Goal: Navigation & Orientation: Find specific page/section

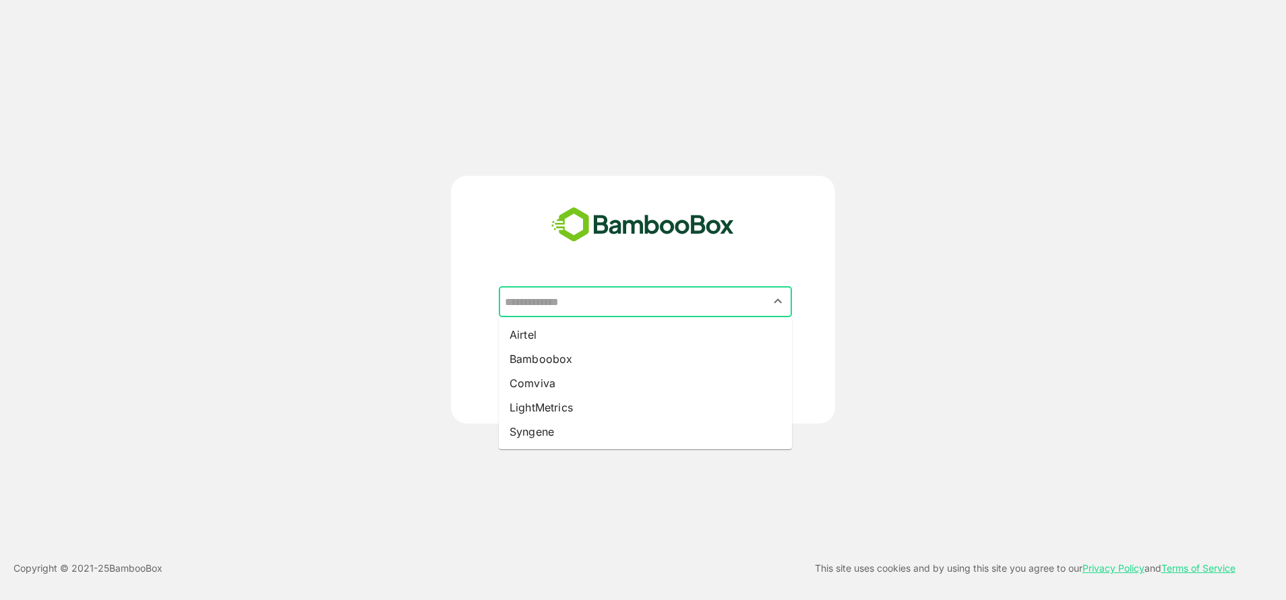
click at [600, 312] on input "text" at bounding box center [645, 302] width 288 height 26
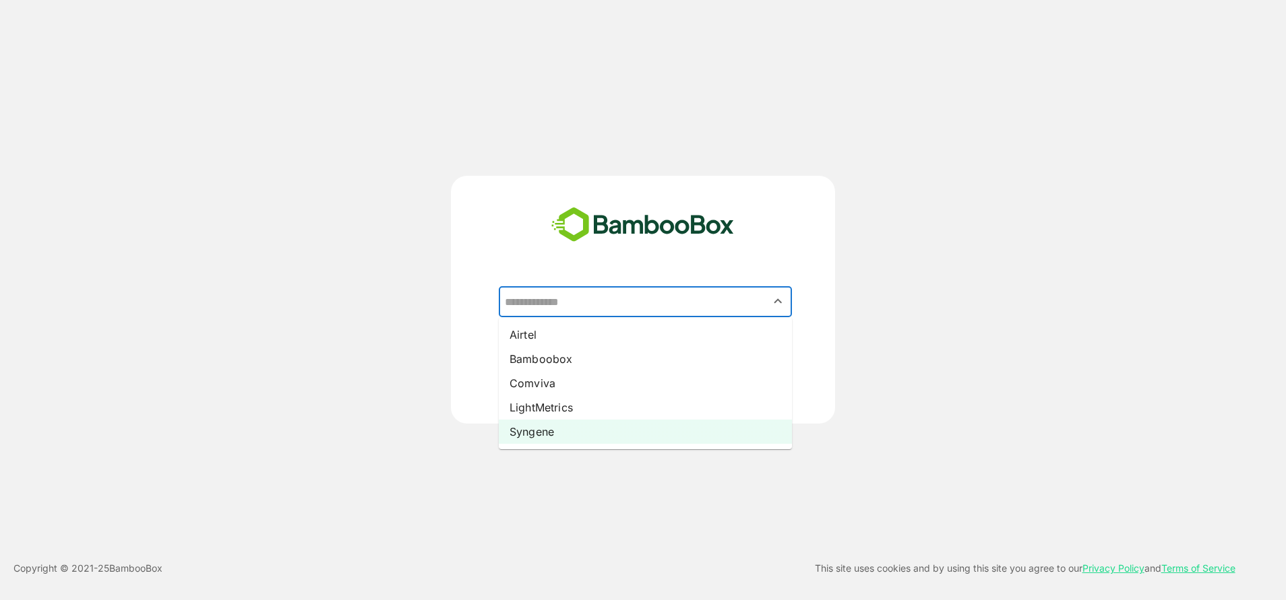
click at [544, 431] on li "Syngene" at bounding box center [645, 432] width 293 height 24
type input "*******"
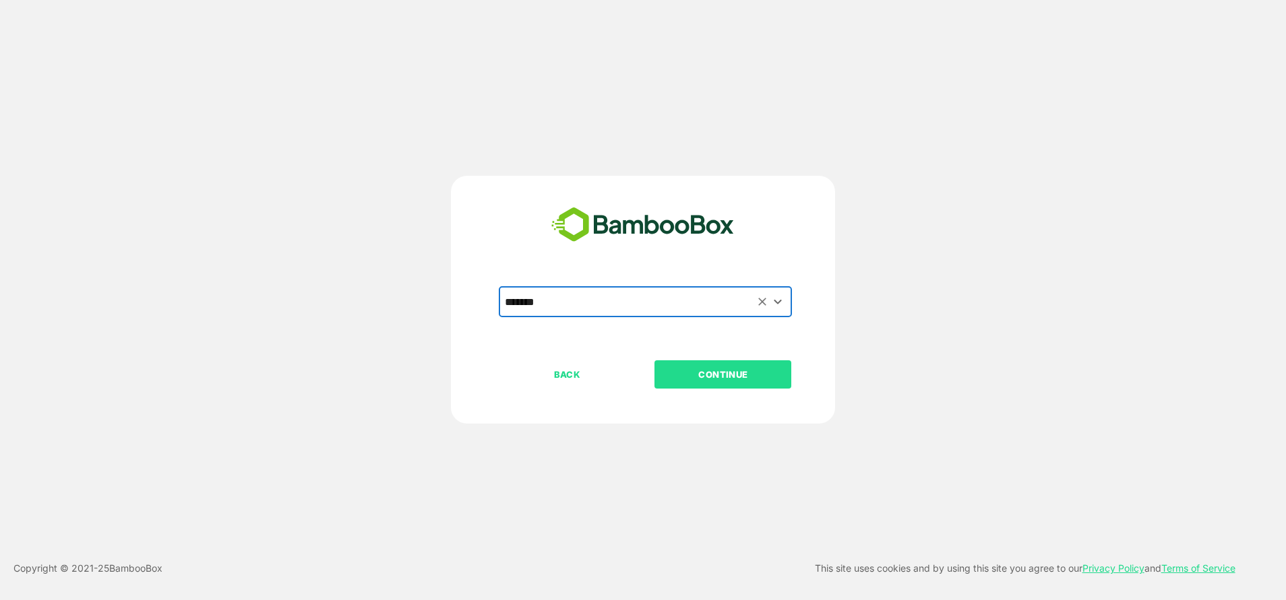
click at [763, 366] on button "CONTINUE" at bounding box center [722, 374] width 137 height 28
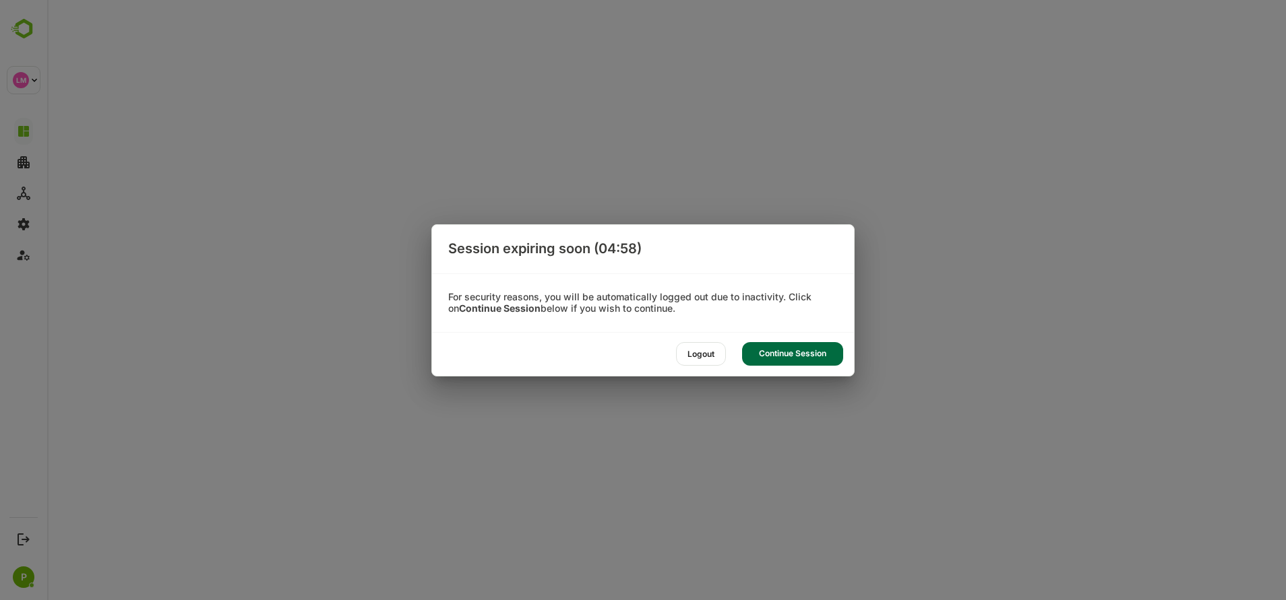
click at [759, 352] on div "Continue Session" at bounding box center [792, 354] width 101 height 24
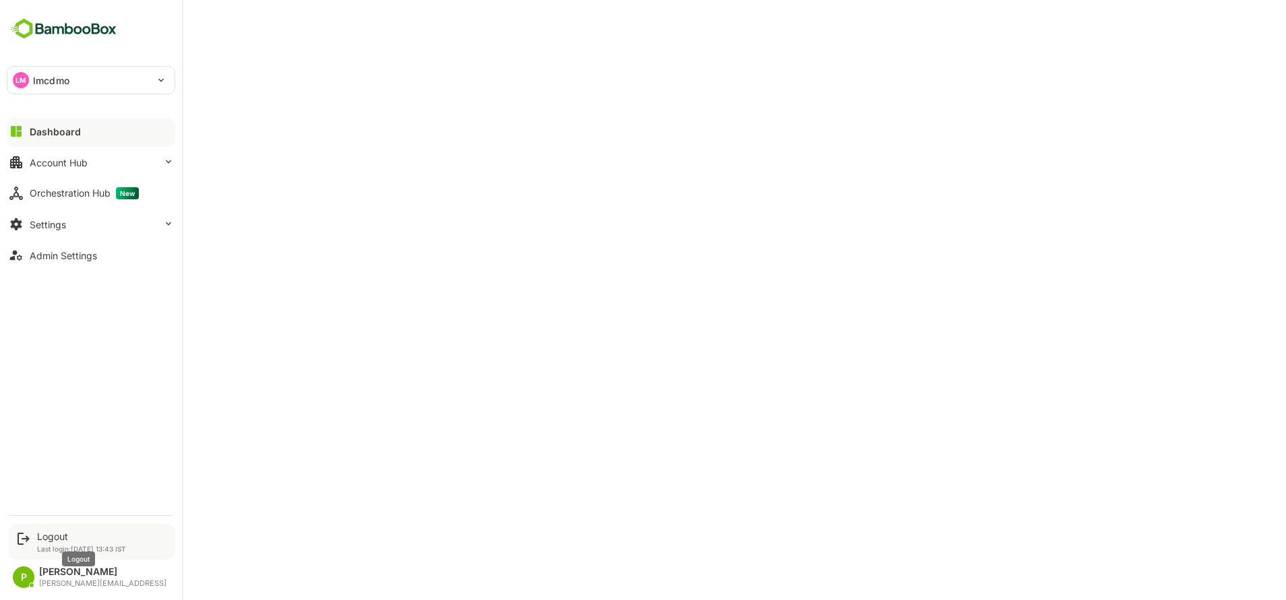
click at [49, 542] on div "Logout Last login: Oct 9 13:43 IST" at bounding box center [81, 542] width 89 height 22
click at [59, 537] on div "Logout" at bounding box center [81, 536] width 89 height 11
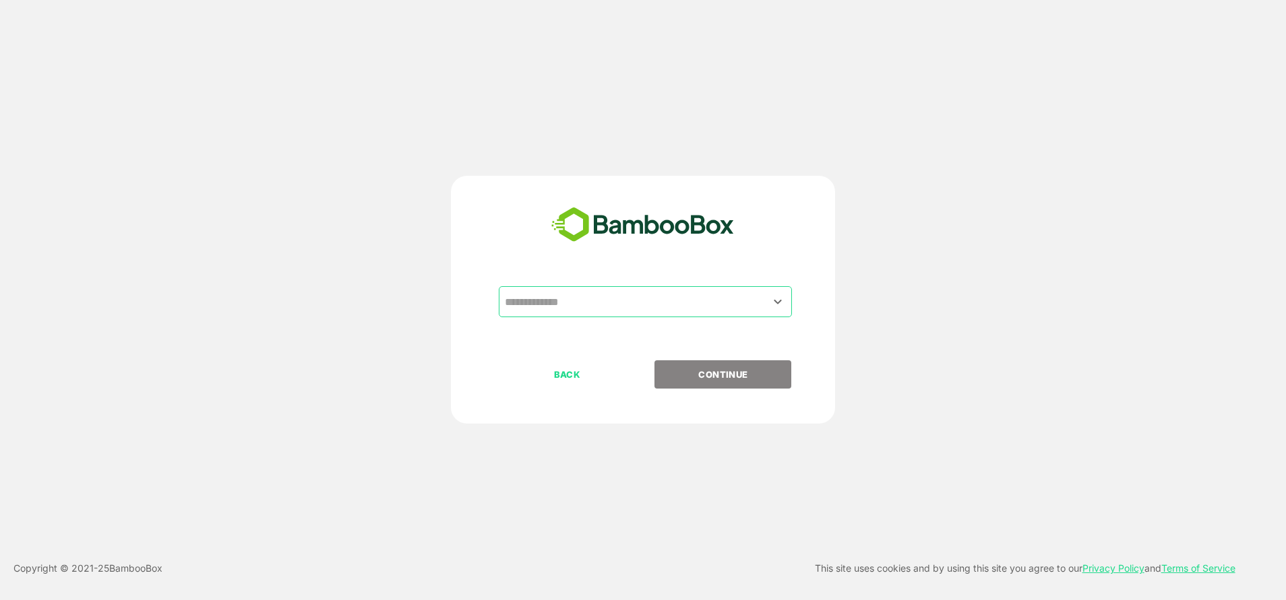
click at [570, 309] on input "text" at bounding box center [645, 302] width 288 height 26
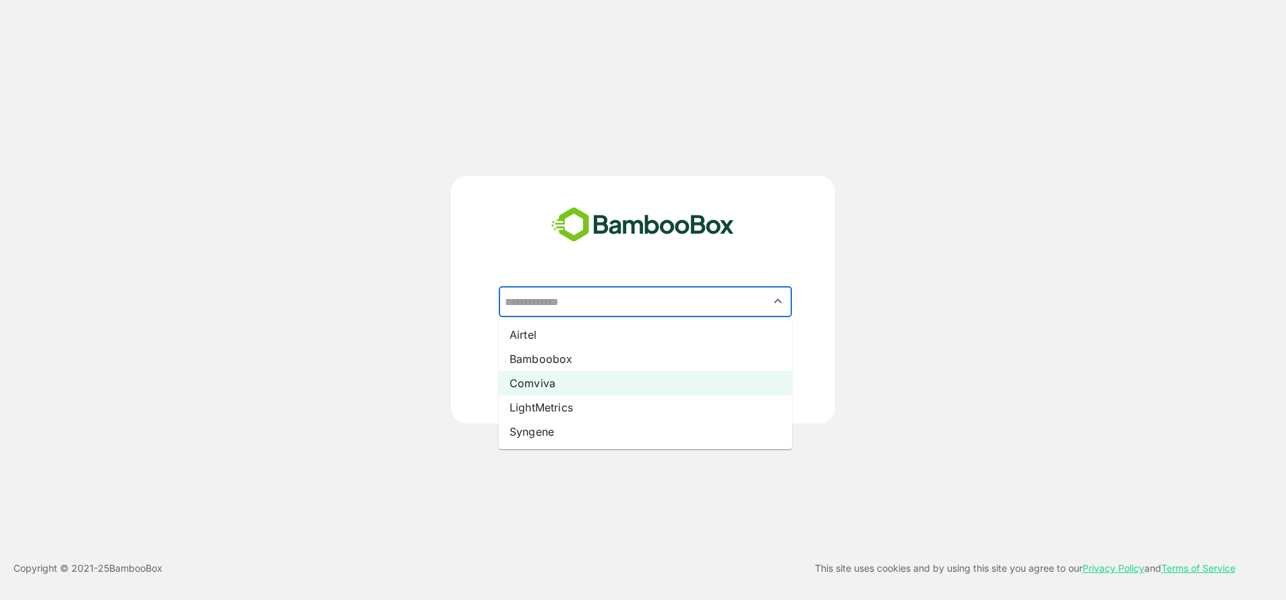
click at [533, 393] on li "Comviva" at bounding box center [645, 383] width 293 height 24
type input "*******"
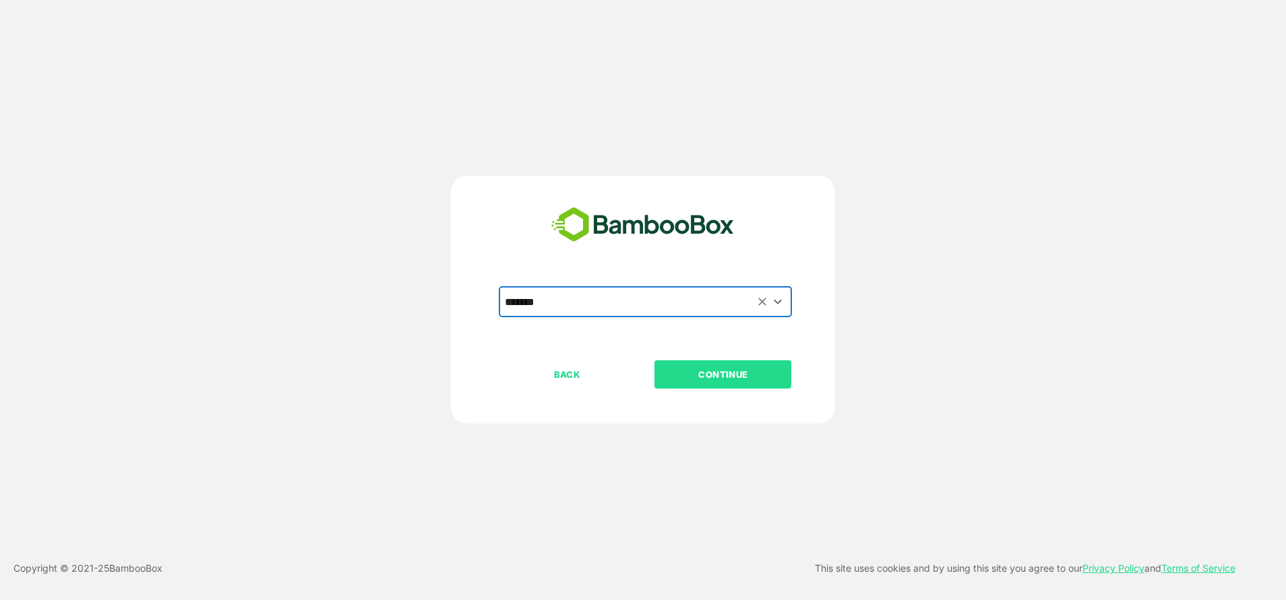
click at [697, 378] on p "CONTINUE" at bounding box center [723, 374] width 135 height 15
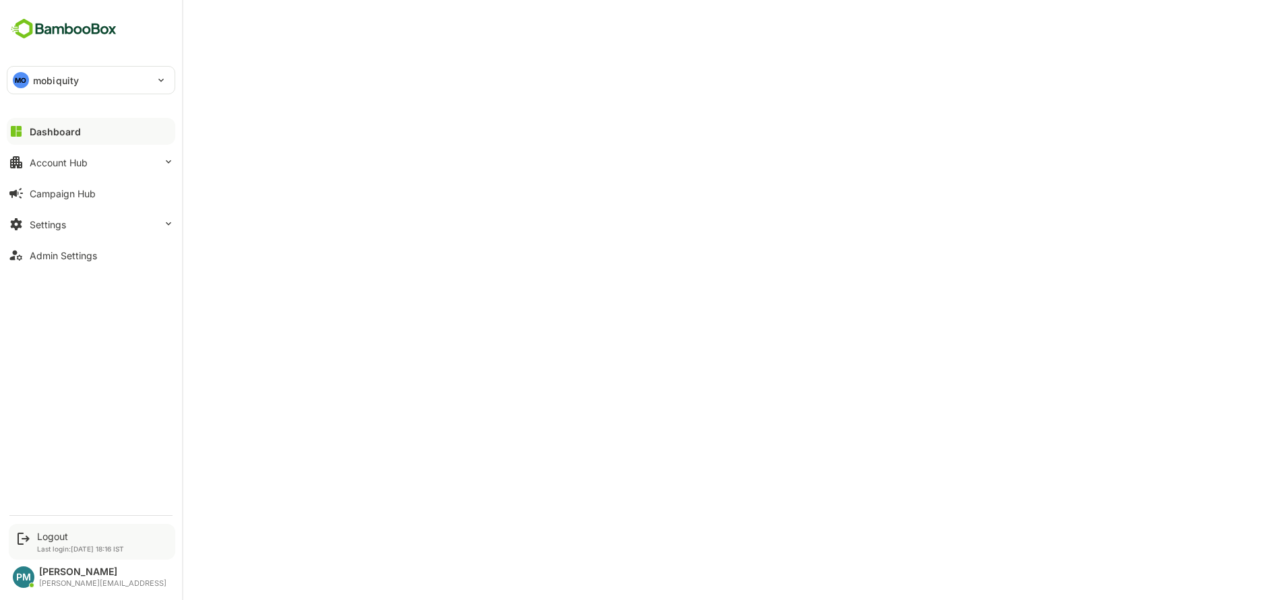
click at [50, 540] on div "Logout" at bounding box center [80, 536] width 87 height 11
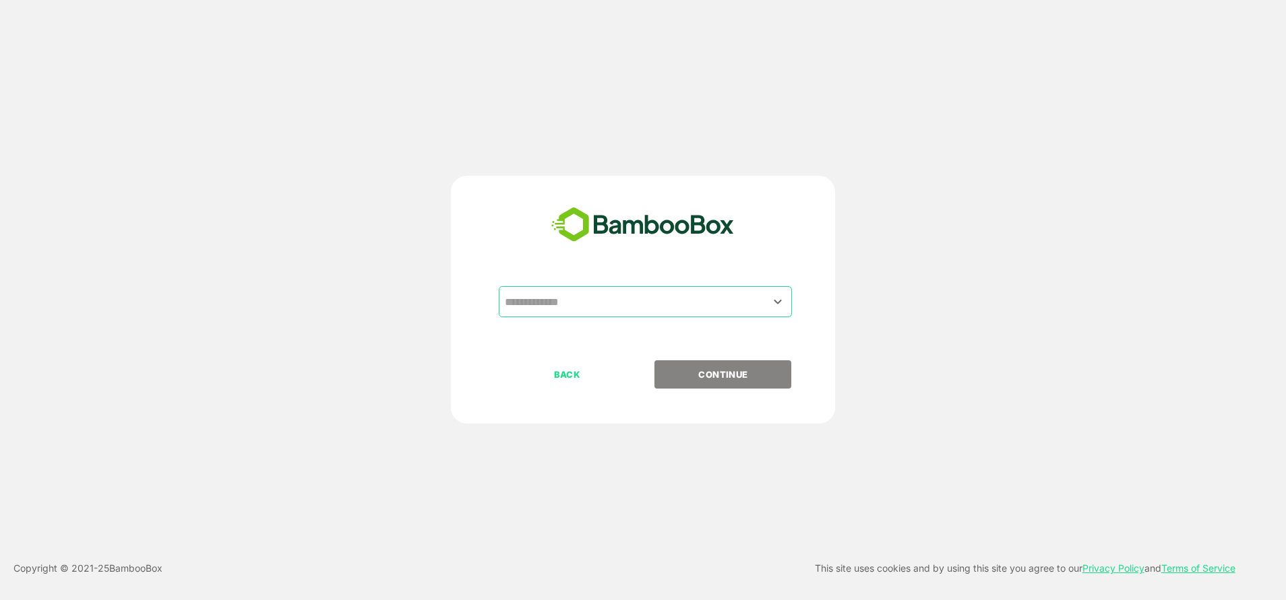
click at [713, 298] on input "text" at bounding box center [645, 302] width 288 height 26
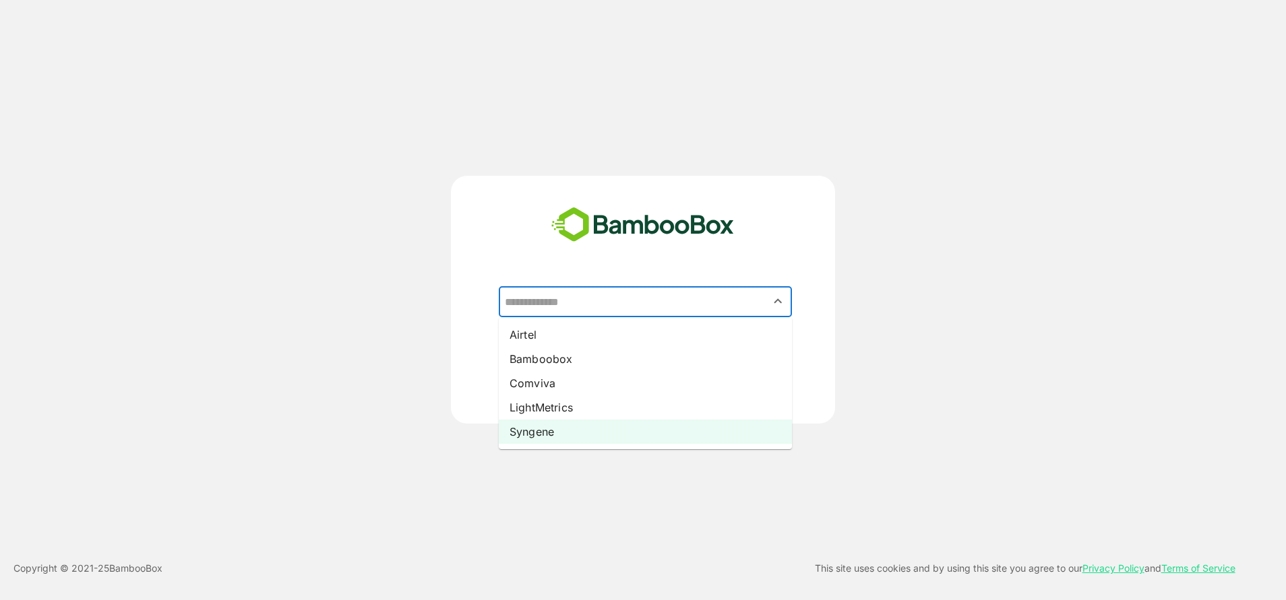
click at [525, 440] on li "Syngene" at bounding box center [645, 432] width 293 height 24
type input "*******"
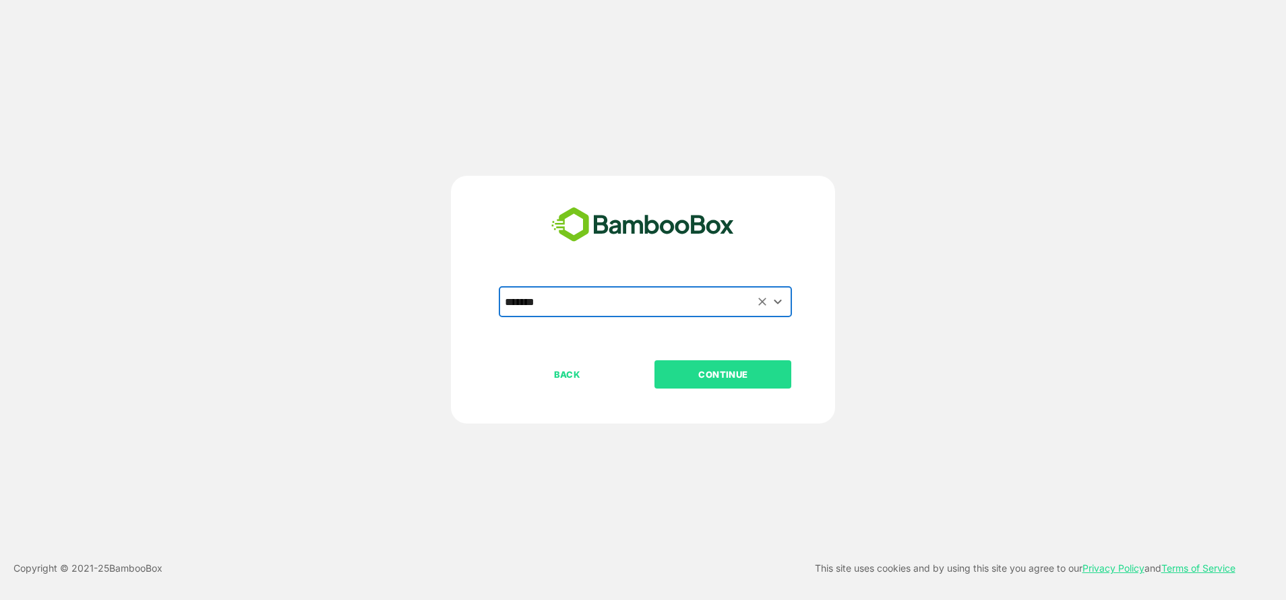
click at [720, 385] on button "CONTINUE" at bounding box center [722, 374] width 137 height 28
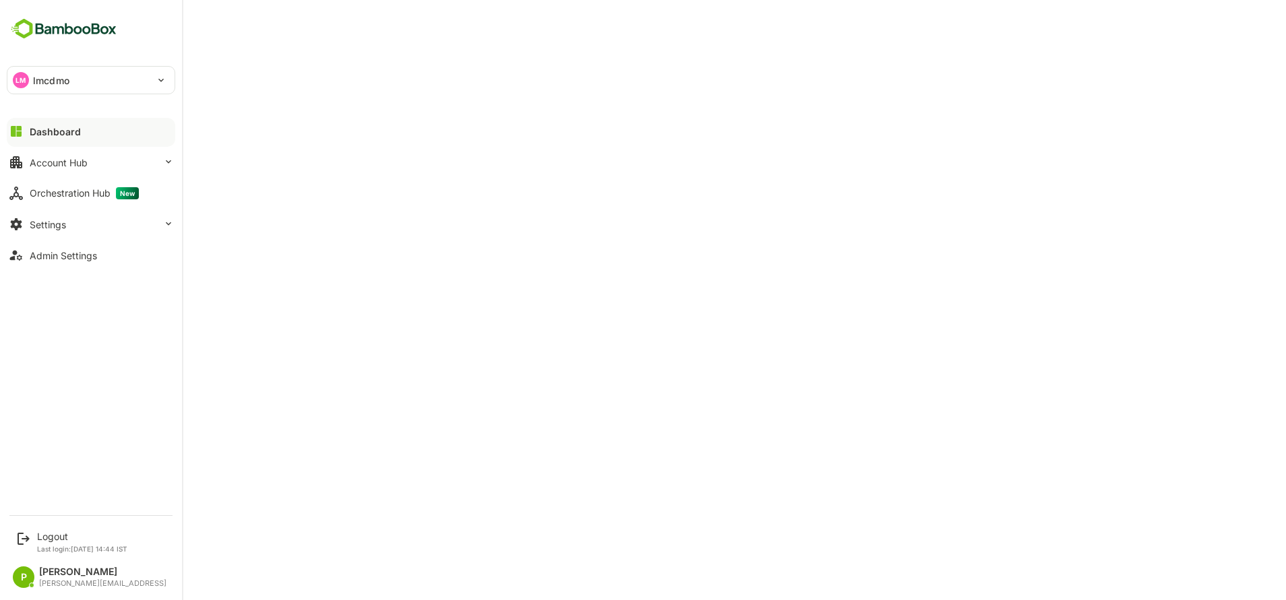
click at [77, 141] on div at bounding box center [91, 143] width 168 height 8
click at [69, 137] on div "Dashboard" at bounding box center [55, 131] width 51 height 11
click at [103, 128] on button "Dashboard" at bounding box center [91, 131] width 168 height 27
click at [54, 197] on div "Orchestration Hub New" at bounding box center [84, 193] width 109 height 12
click at [93, 132] on button "Dashboard" at bounding box center [91, 131] width 168 height 27
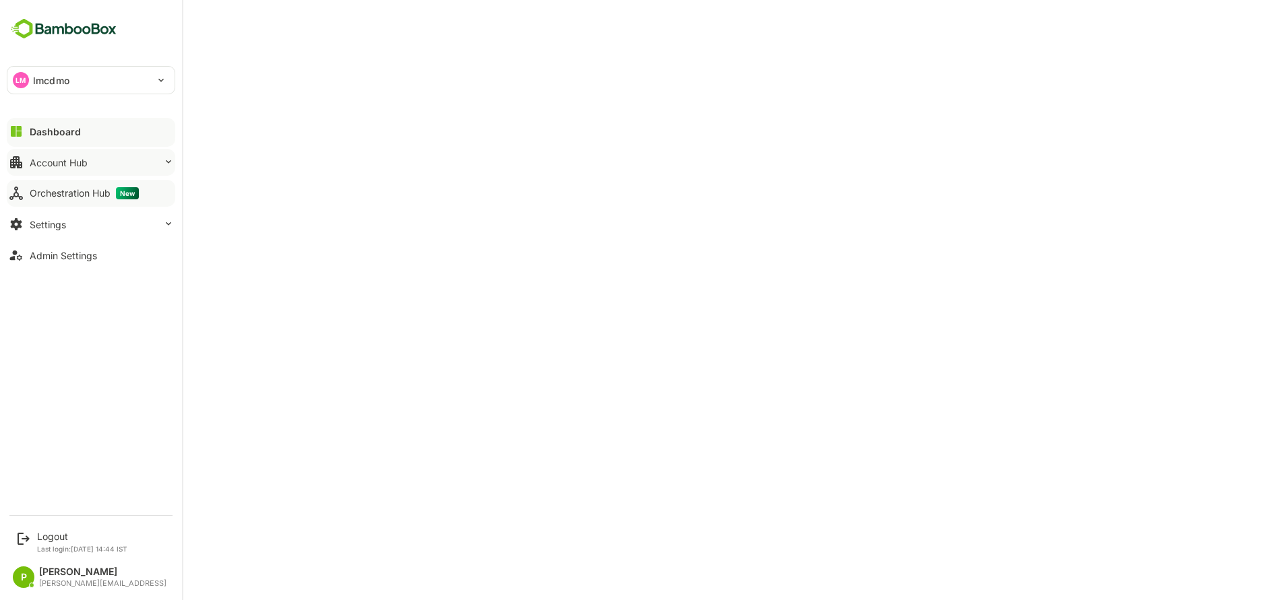
click at [82, 168] on button "Account Hub" at bounding box center [91, 162] width 168 height 27
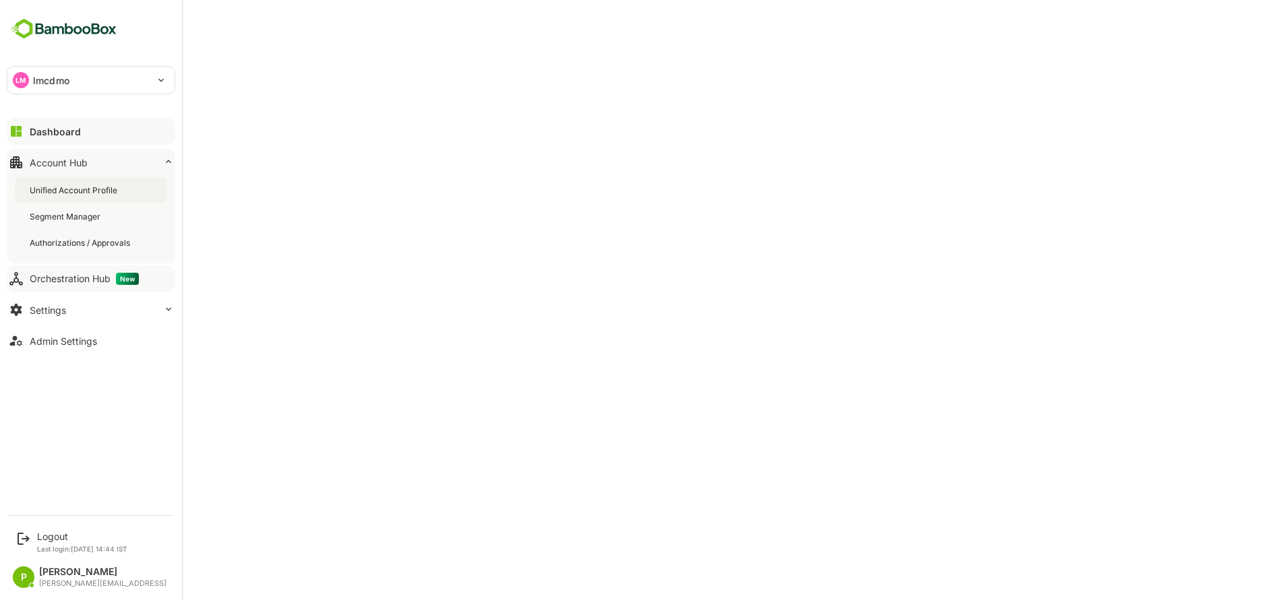
click at [110, 191] on div "Unified Account Profile" at bounding box center [75, 190] width 90 height 11
click at [84, 162] on div "Account Hub" at bounding box center [60, 162] width 61 height 11
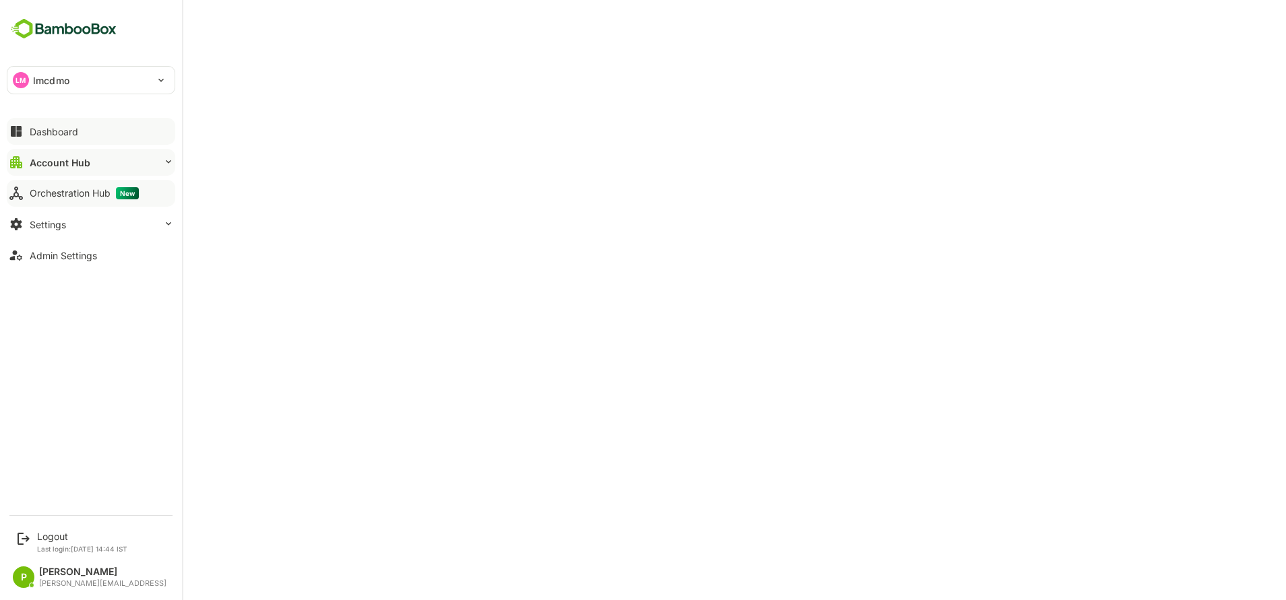
click at [62, 144] on button "Dashboard" at bounding box center [91, 131] width 168 height 27
click at [96, 161] on button "Account Hub" at bounding box center [91, 162] width 168 height 27
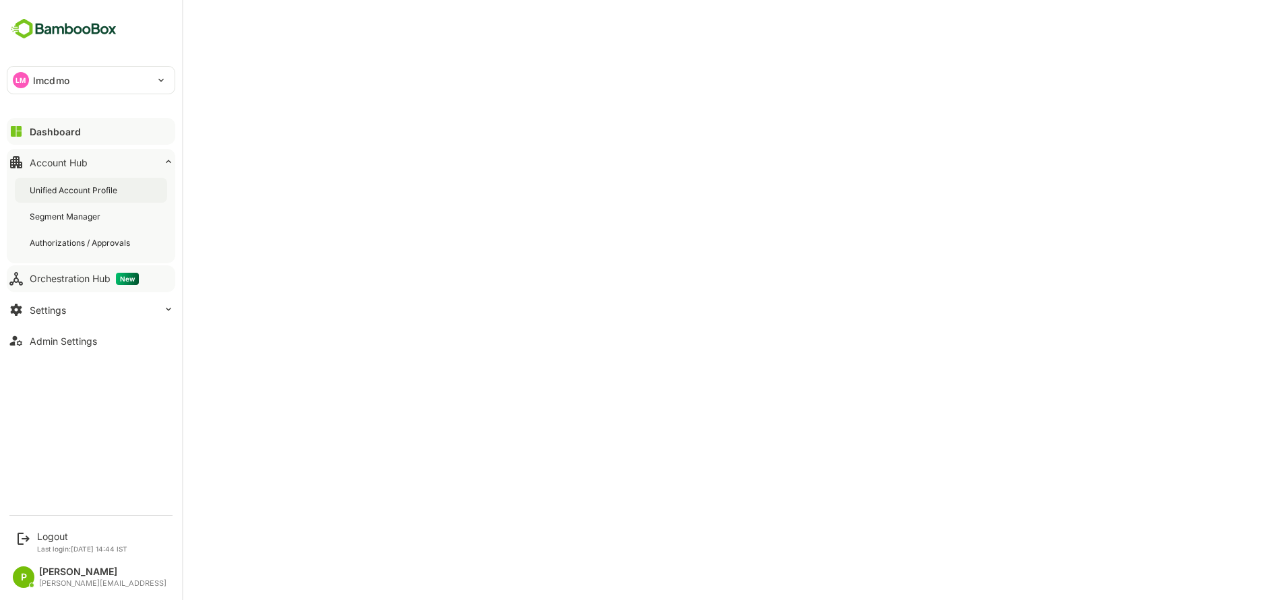
click at [103, 184] on div "Unified Account Profile" at bounding box center [91, 190] width 152 height 25
click at [98, 218] on div "Segment Manager" at bounding box center [66, 216] width 73 height 11
click at [90, 278] on div "Orchestration Hub New" at bounding box center [84, 279] width 109 height 12
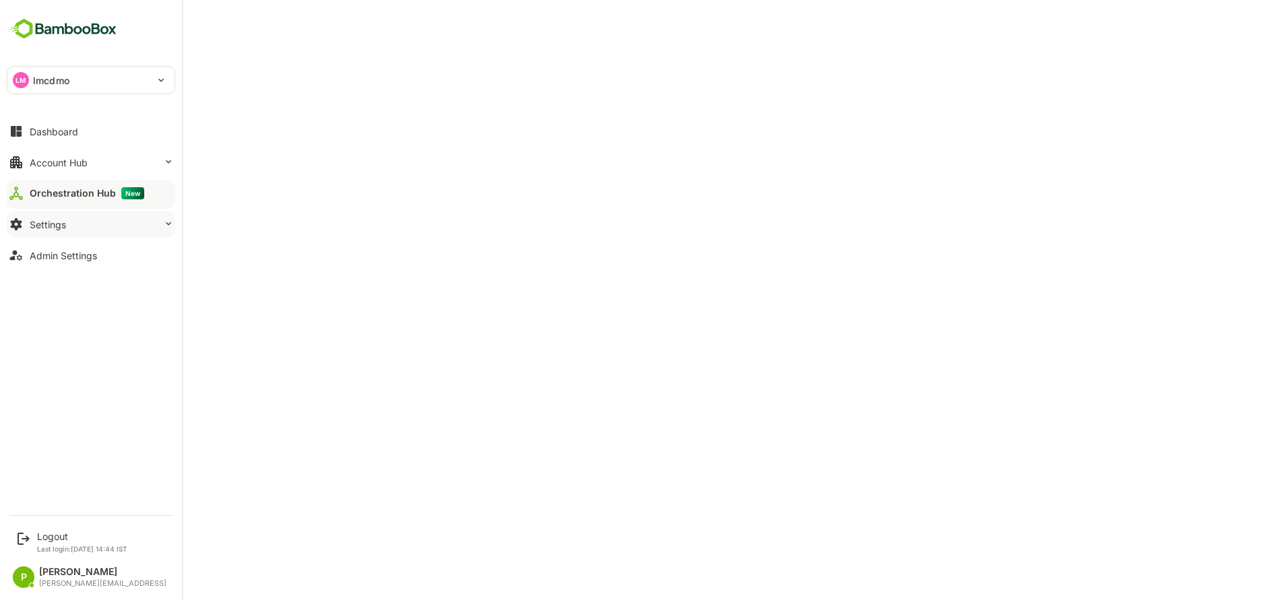
click at [105, 222] on button "Settings" at bounding box center [91, 224] width 168 height 27
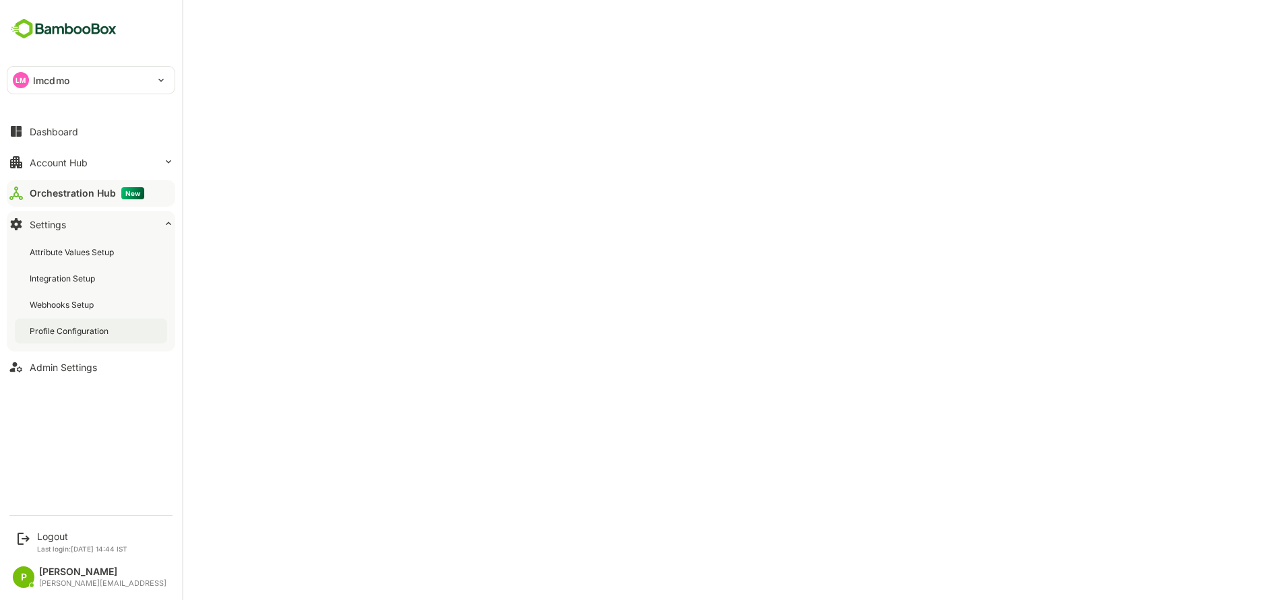
click at [69, 334] on div "Profile Configuration" at bounding box center [71, 330] width 82 height 11
click at [151, 80] on div "LM lmcdmo" at bounding box center [82, 80] width 151 height 27
click at [626, 114] on div at bounding box center [643, 300] width 1286 height 600
click at [61, 137] on button "Dashboard" at bounding box center [91, 131] width 168 height 27
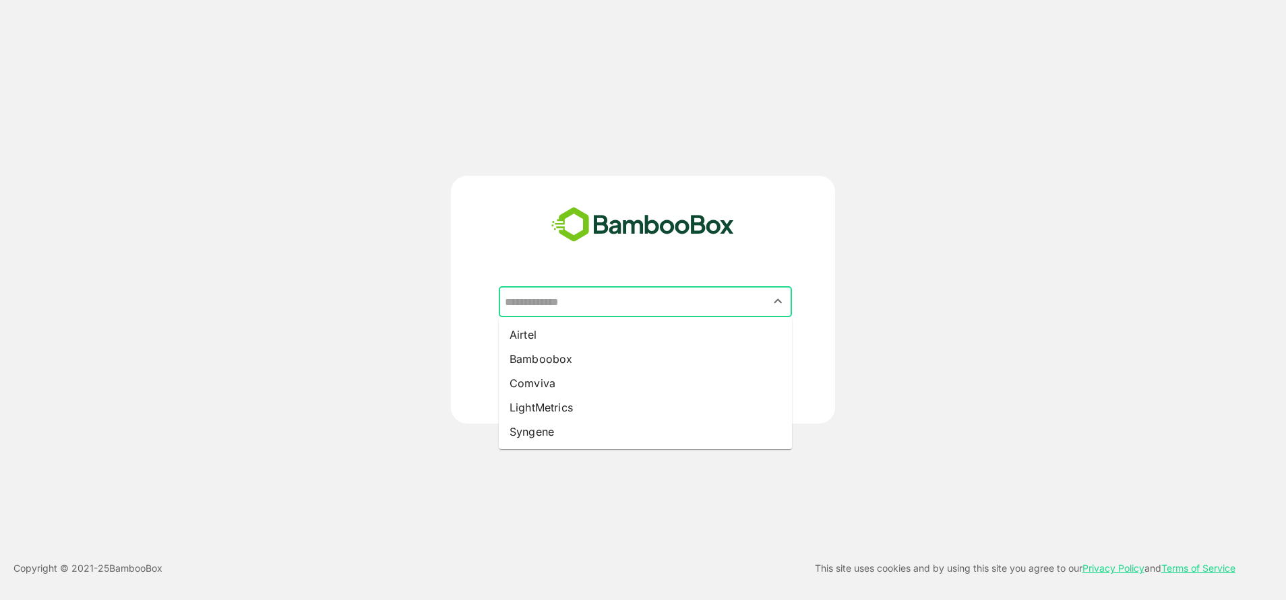
click at [571, 300] on input "text" at bounding box center [645, 302] width 288 height 26
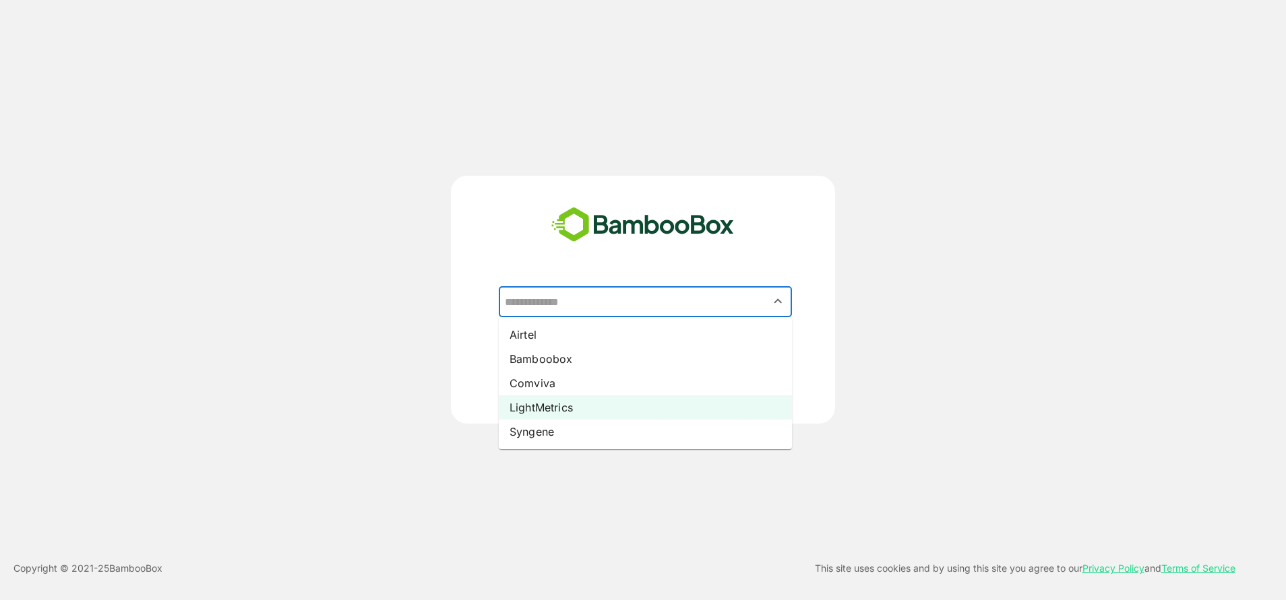
click at [567, 401] on li "LightMetrics" at bounding box center [645, 407] width 293 height 24
type input "**********"
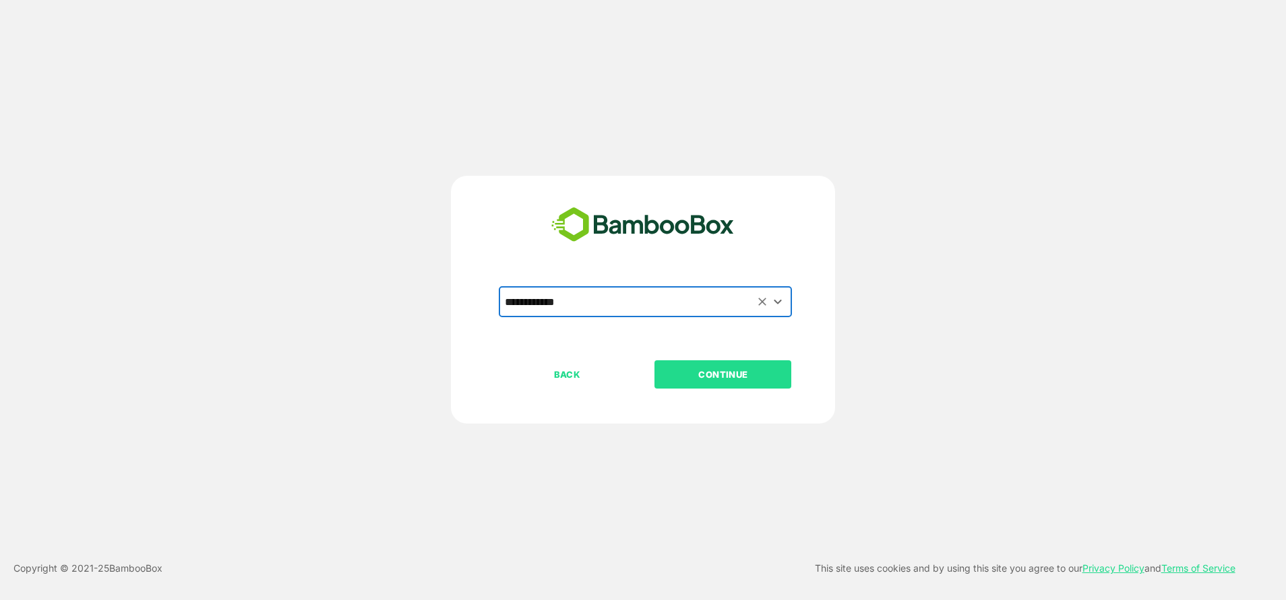
click at [767, 381] on p "CONTINUE" at bounding box center [723, 374] width 135 height 15
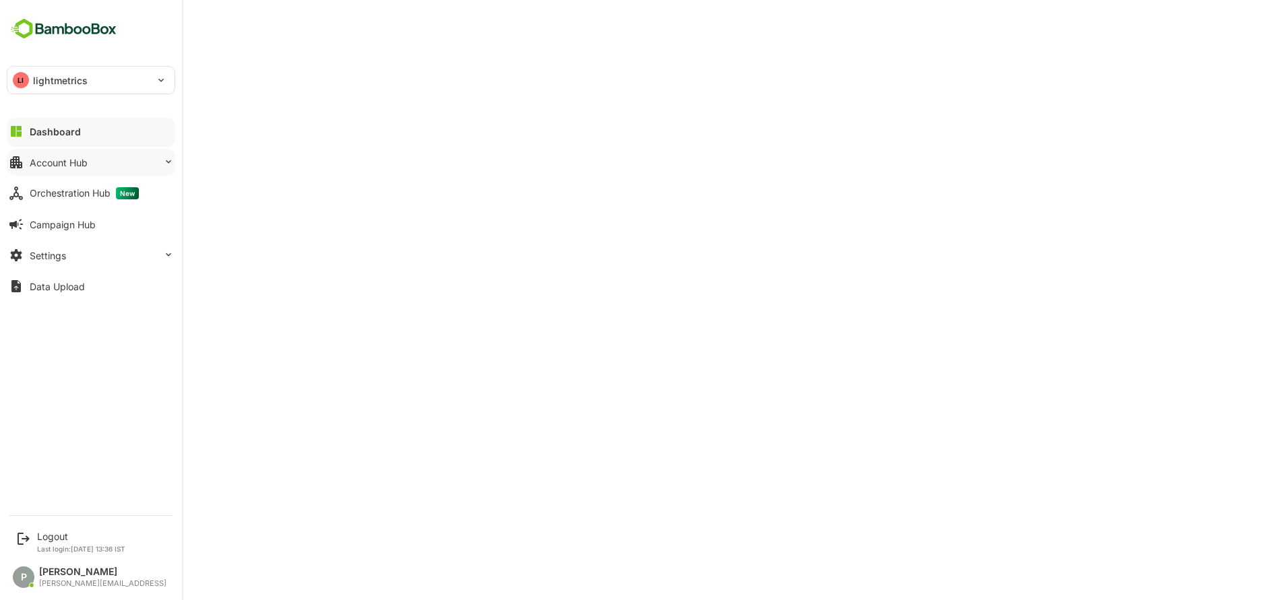
click at [89, 168] on button "Account Hub" at bounding box center [91, 162] width 168 height 27
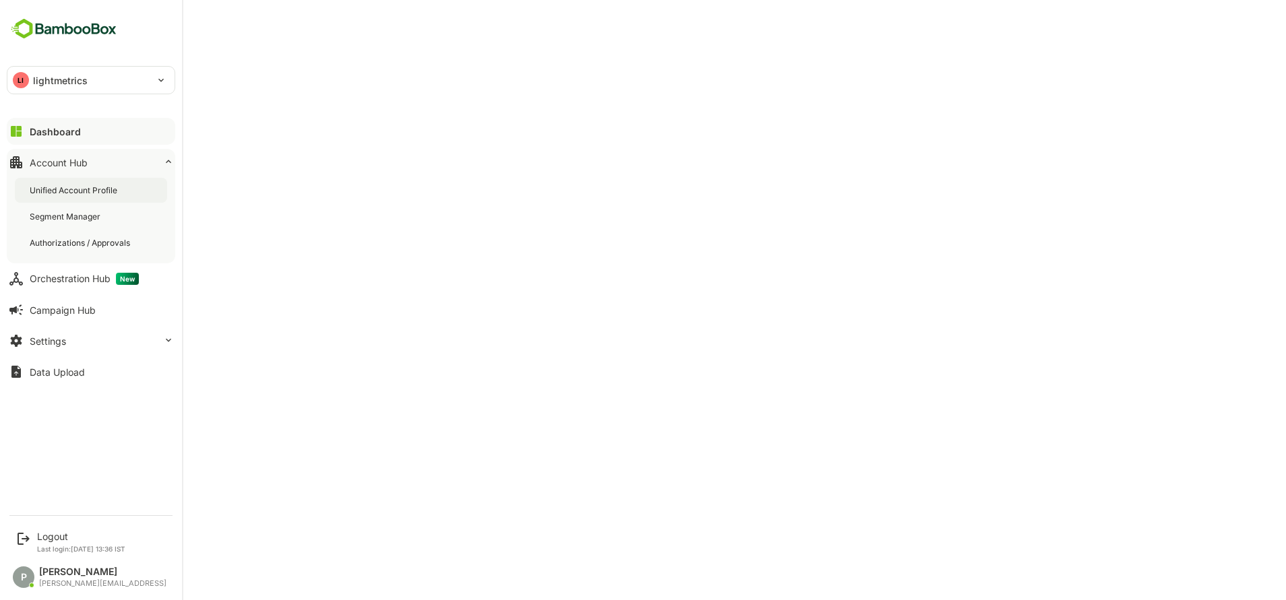
click at [89, 195] on div "Unified Account Profile" at bounding box center [75, 190] width 90 height 11
